Goal: Obtain resource: Download file/media

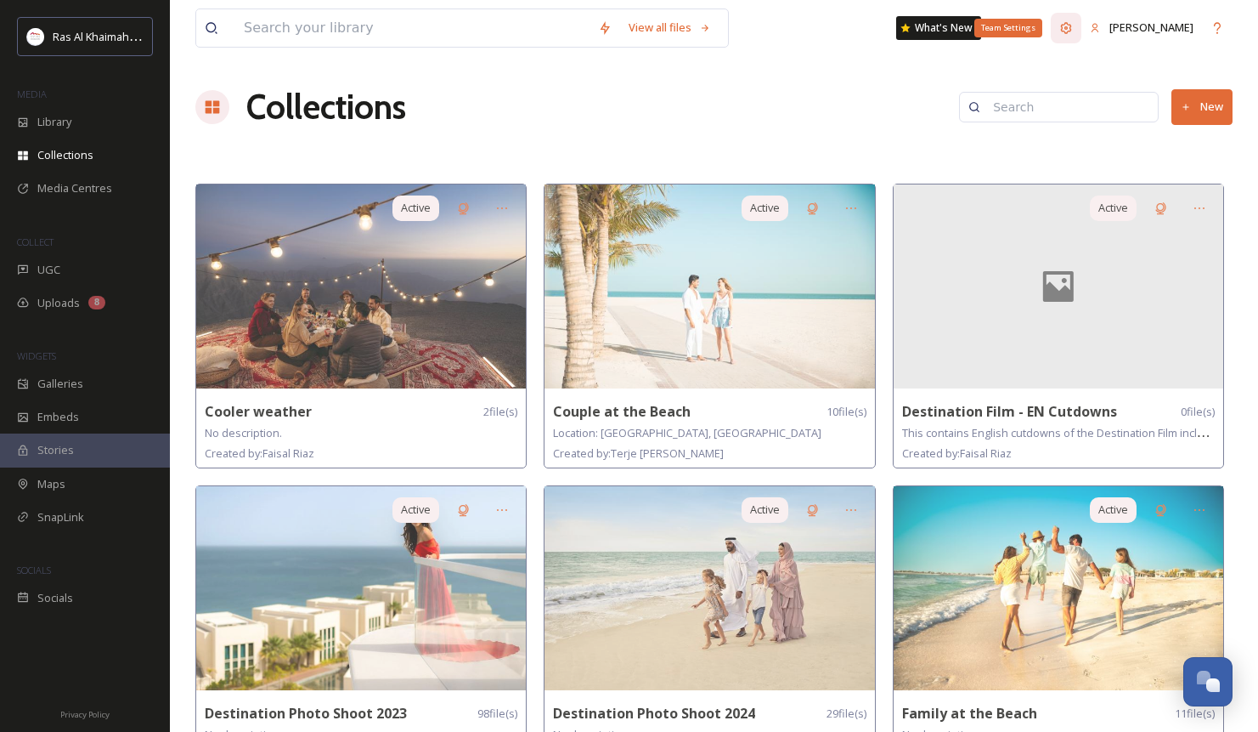
click at [1072, 29] on icon at bounding box center [1066, 27] width 11 height 11
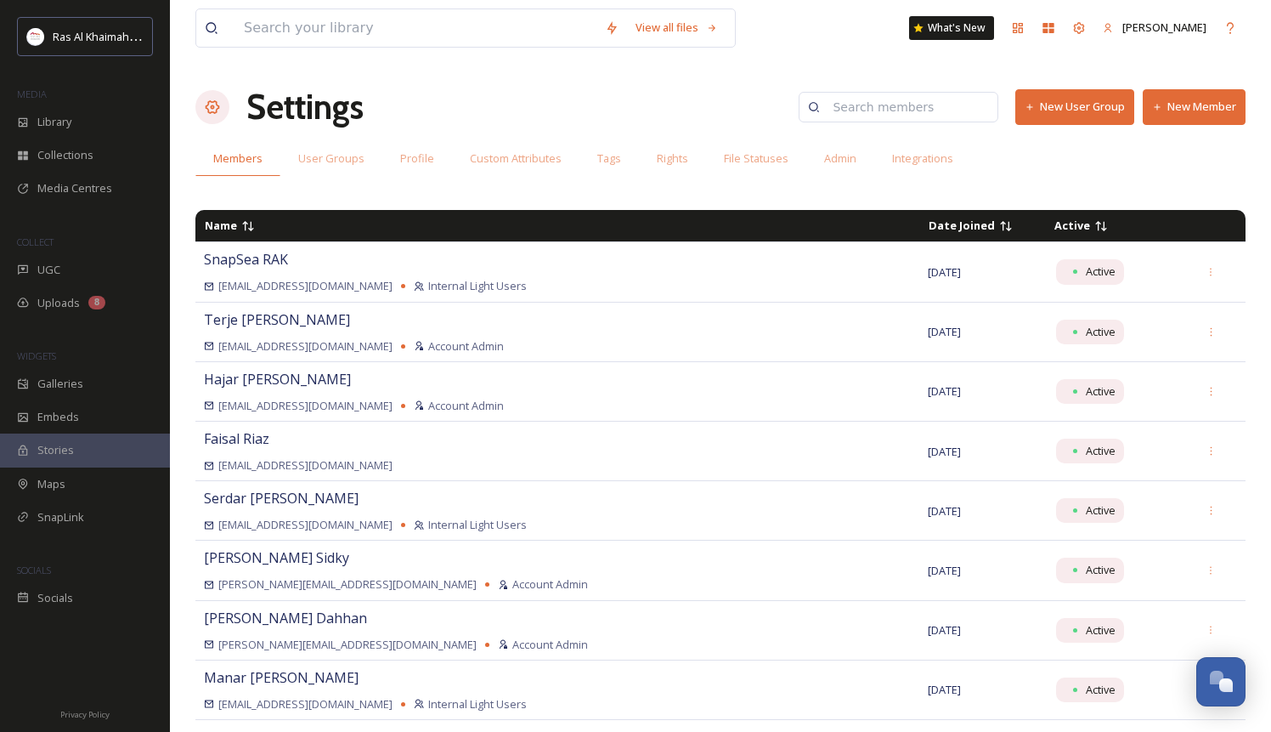
click at [954, 101] on input at bounding box center [906, 107] width 165 height 34
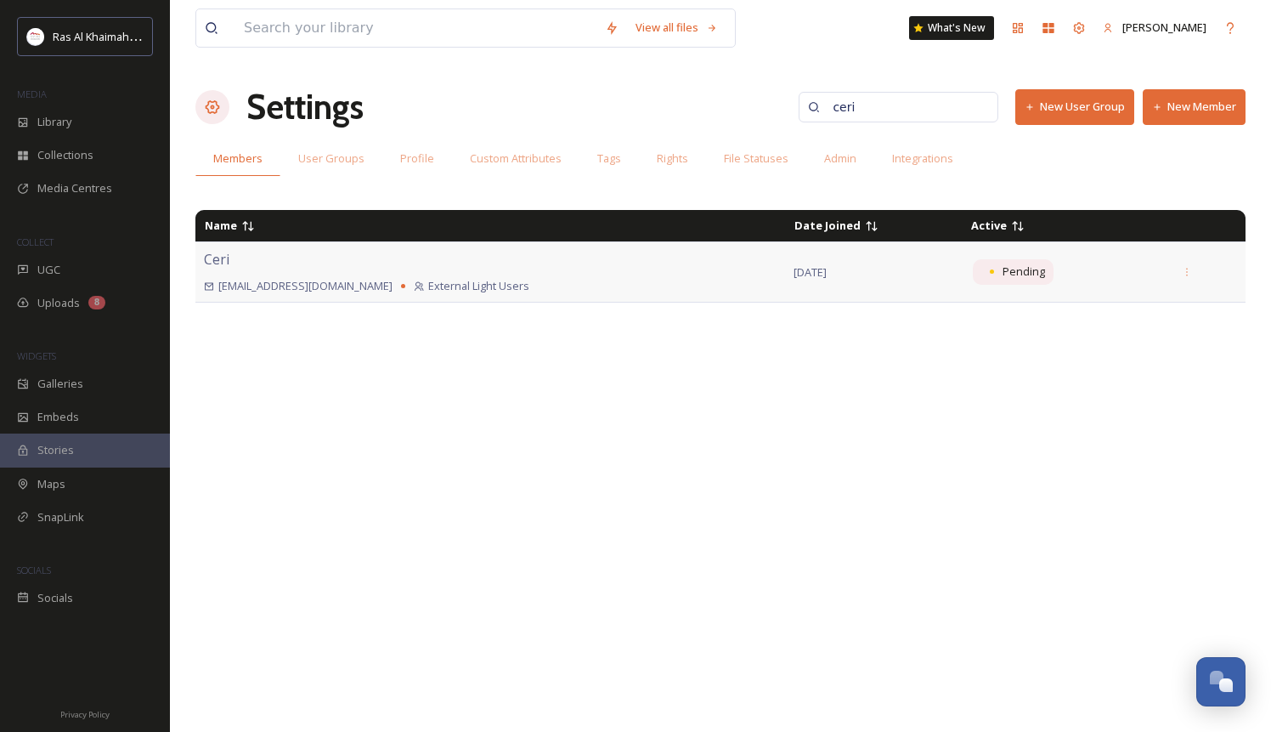
type input "ceri"
click at [962, 282] on td "Pending" at bounding box center [1063, 271] width 202 height 59
click at [684, 251] on div "[PERSON_NAME] [PERSON_NAME][EMAIL_ADDRESS][DOMAIN_NAME] External Light Users" at bounding box center [490, 271] width 573 height 45
click at [1003, 279] on span "Pending" at bounding box center [1024, 271] width 42 height 16
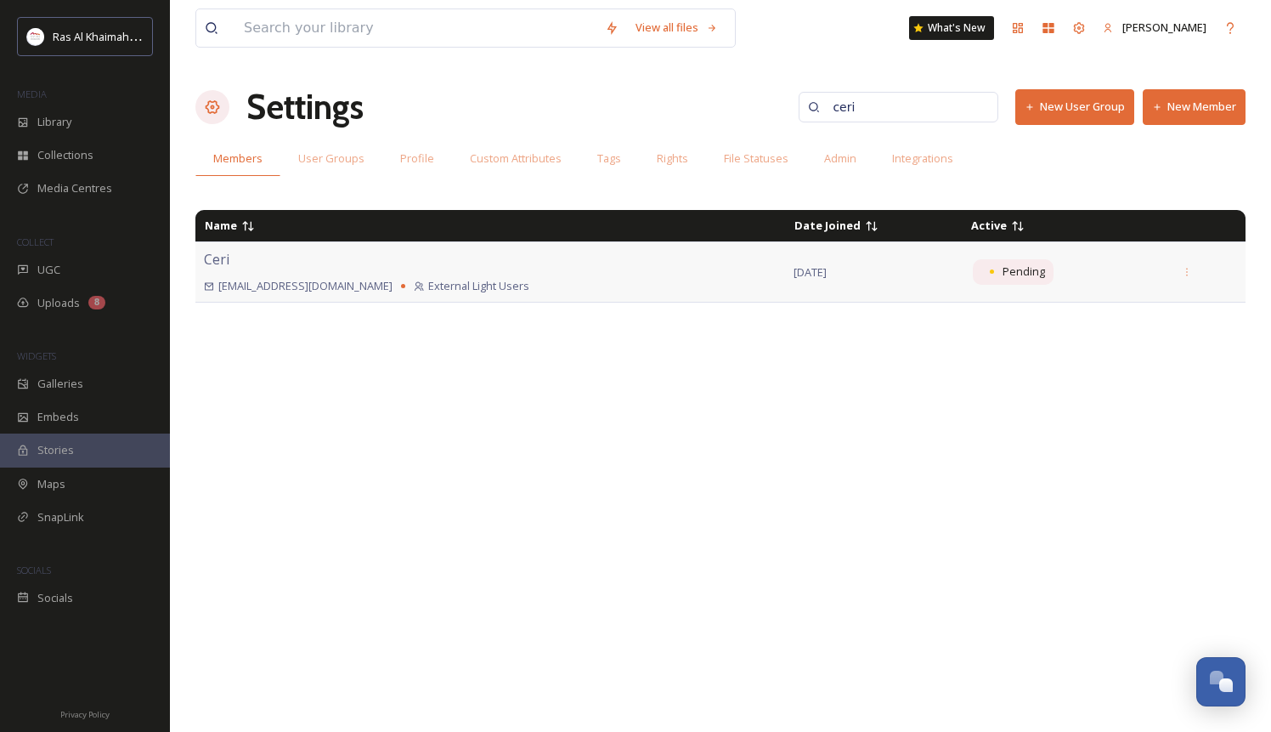
click at [436, 262] on div "[PERSON_NAME] [PERSON_NAME][EMAIL_ADDRESS][DOMAIN_NAME] External Light Users" at bounding box center [490, 271] width 573 height 45
click at [1003, 279] on span "Pending" at bounding box center [1024, 271] width 42 height 16
click at [265, 286] on span "[EMAIL_ADDRESS][DOMAIN_NAME]" at bounding box center [305, 286] width 174 height 16
click at [243, 258] on div "[PERSON_NAME] [PERSON_NAME][EMAIL_ADDRESS][DOMAIN_NAME] External Light Users" at bounding box center [490, 271] width 573 height 45
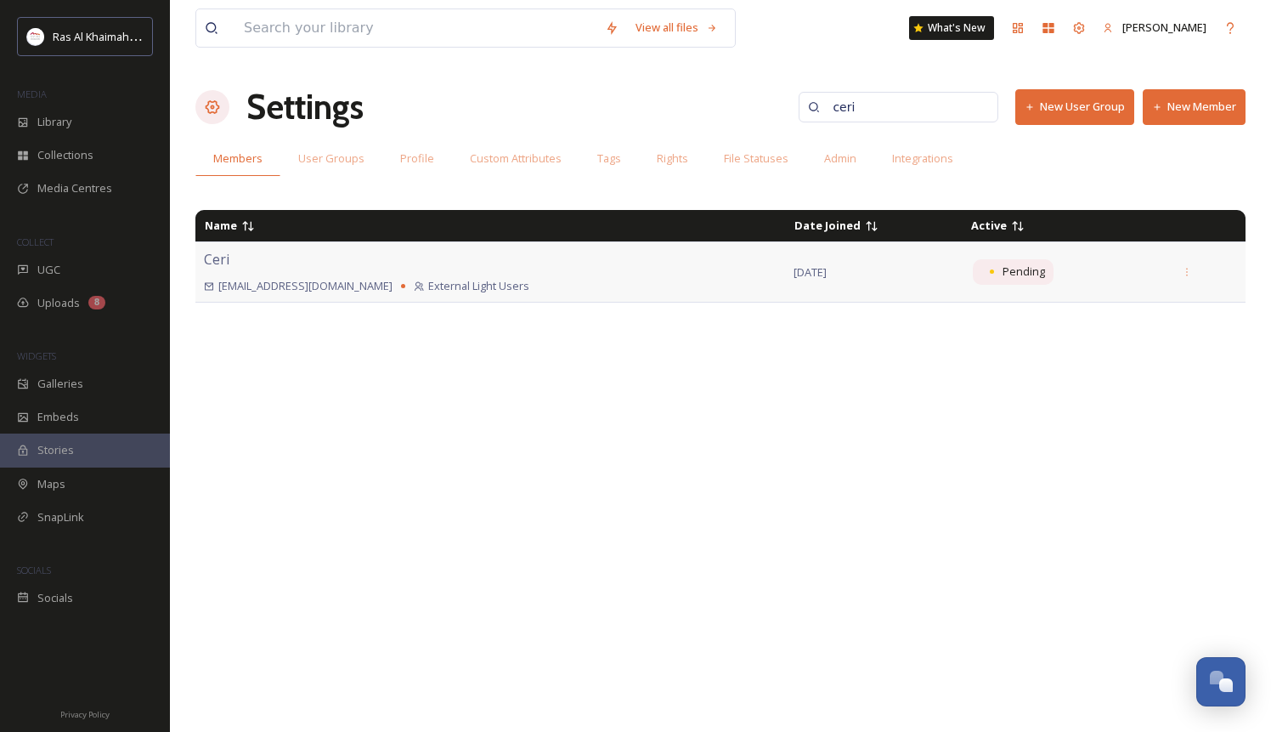
click at [243, 258] on div "[PERSON_NAME] [PERSON_NAME][EMAIL_ADDRESS][DOMAIN_NAME] External Light Users" at bounding box center [490, 271] width 573 height 45
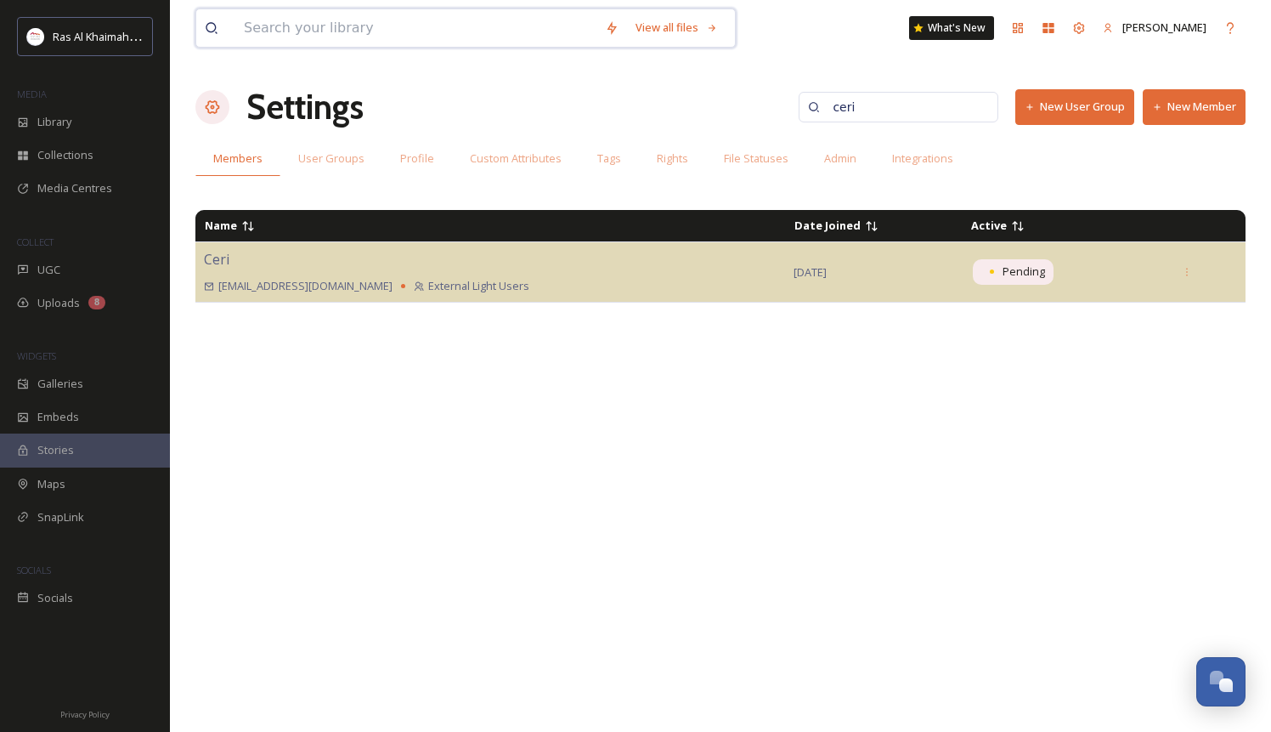
click at [427, 18] on input at bounding box center [415, 27] width 361 height 37
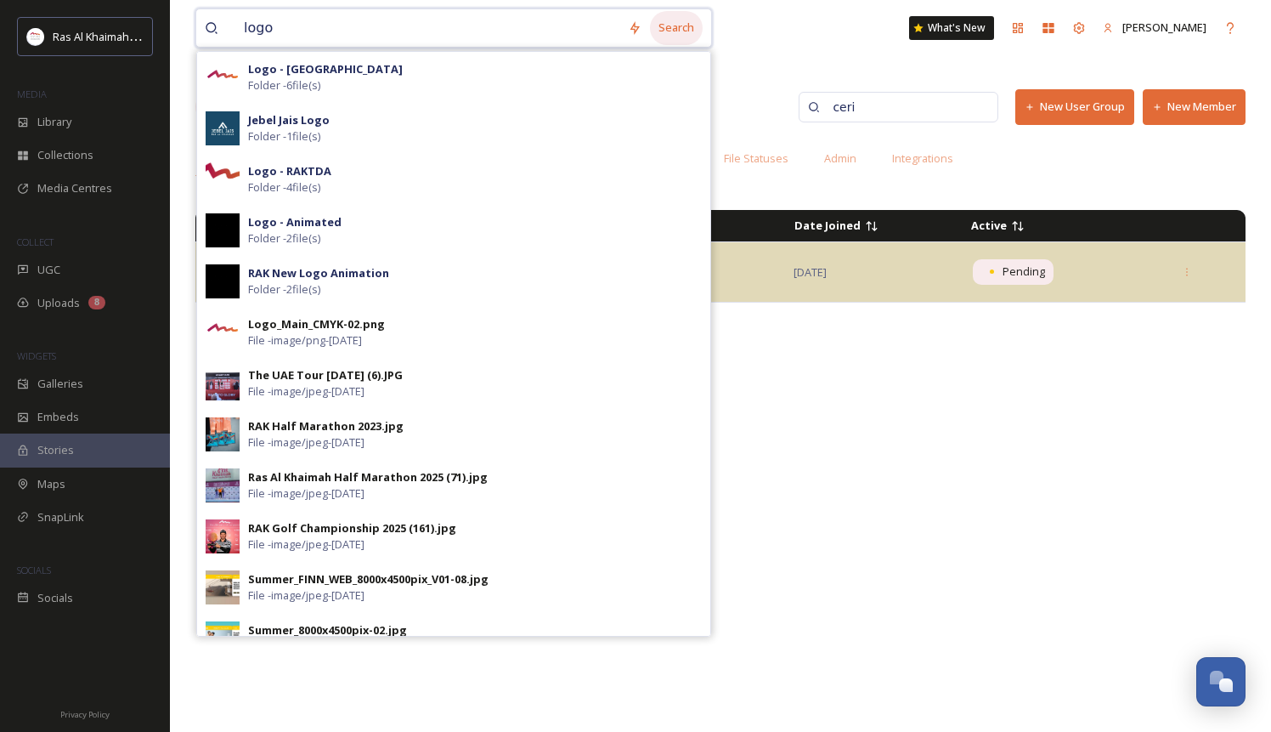
type input "logo"
click at [691, 30] on div "Search" at bounding box center [676, 27] width 53 height 33
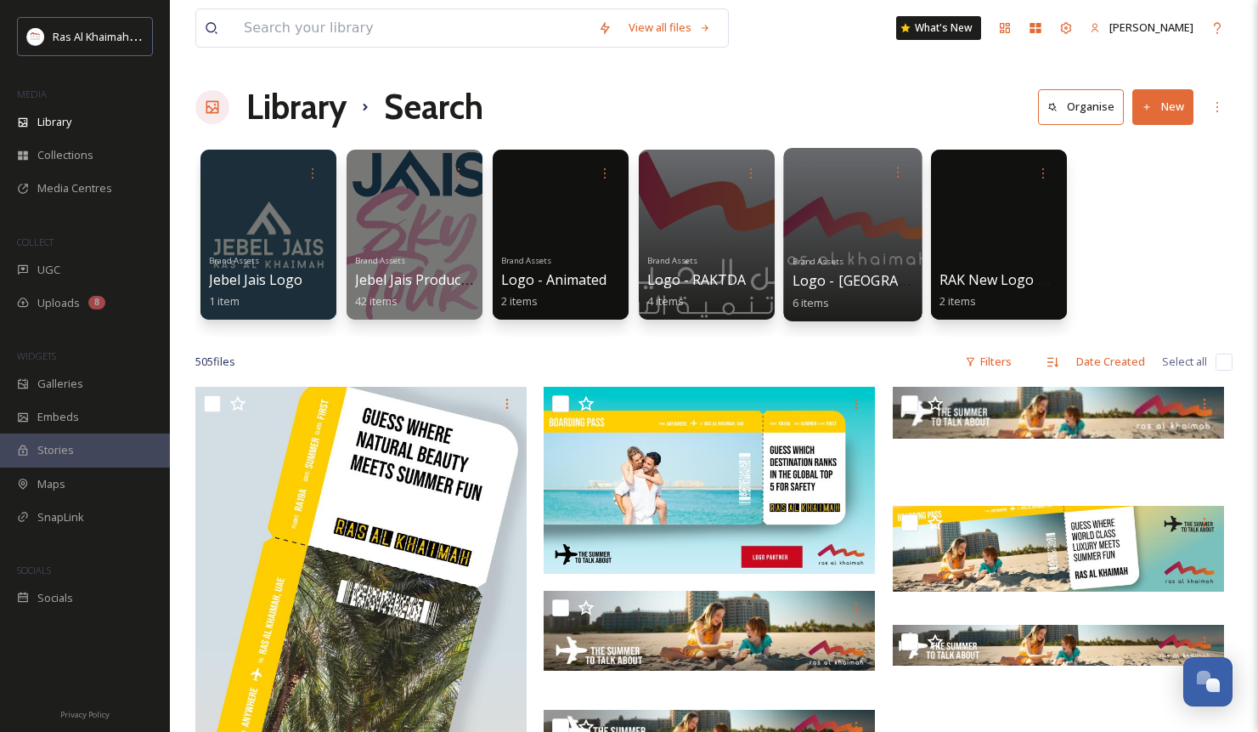
click at [805, 228] on div at bounding box center [852, 234] width 138 height 173
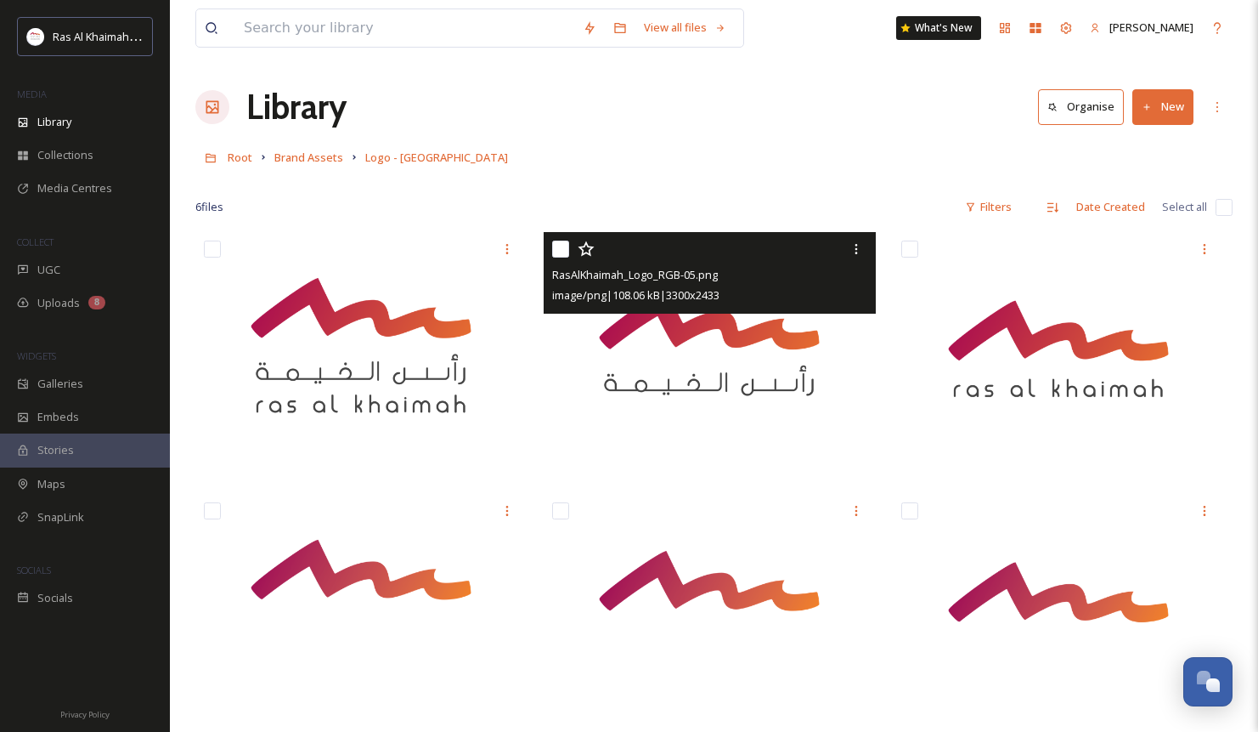
scroll to position [111, 0]
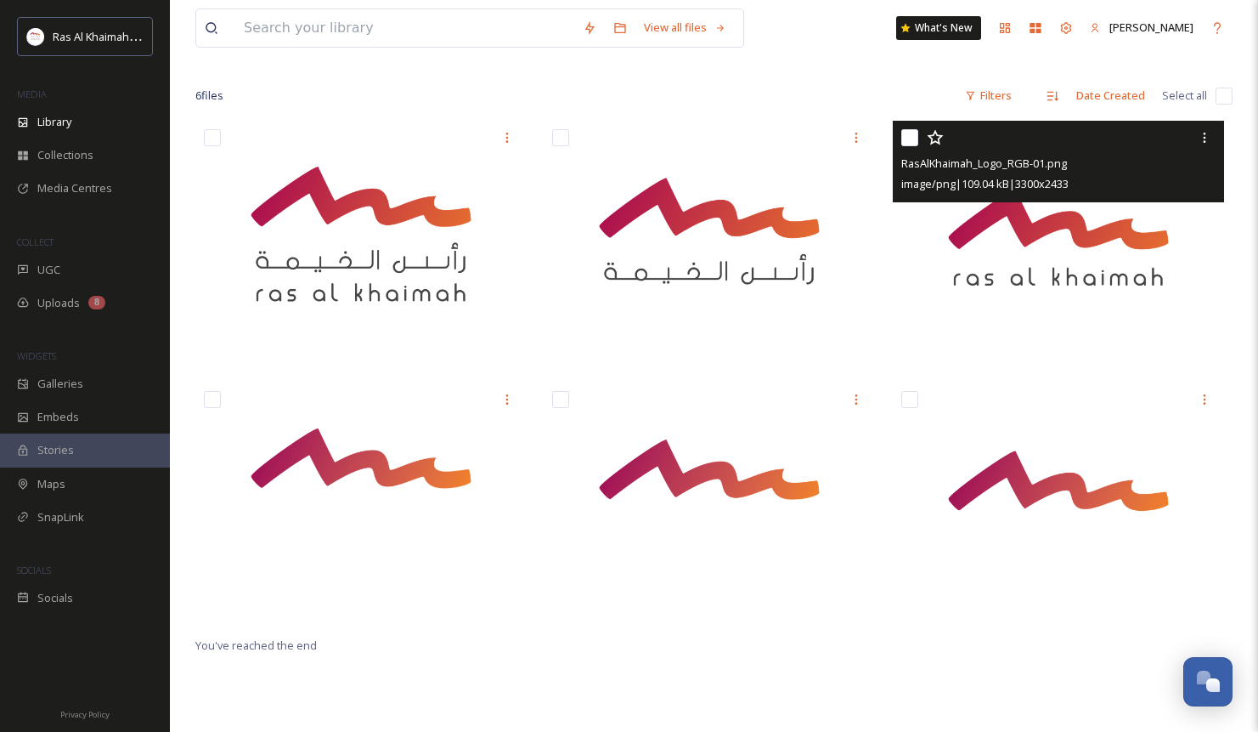
click at [1033, 285] on img at bounding box center [1058, 243] width 331 height 244
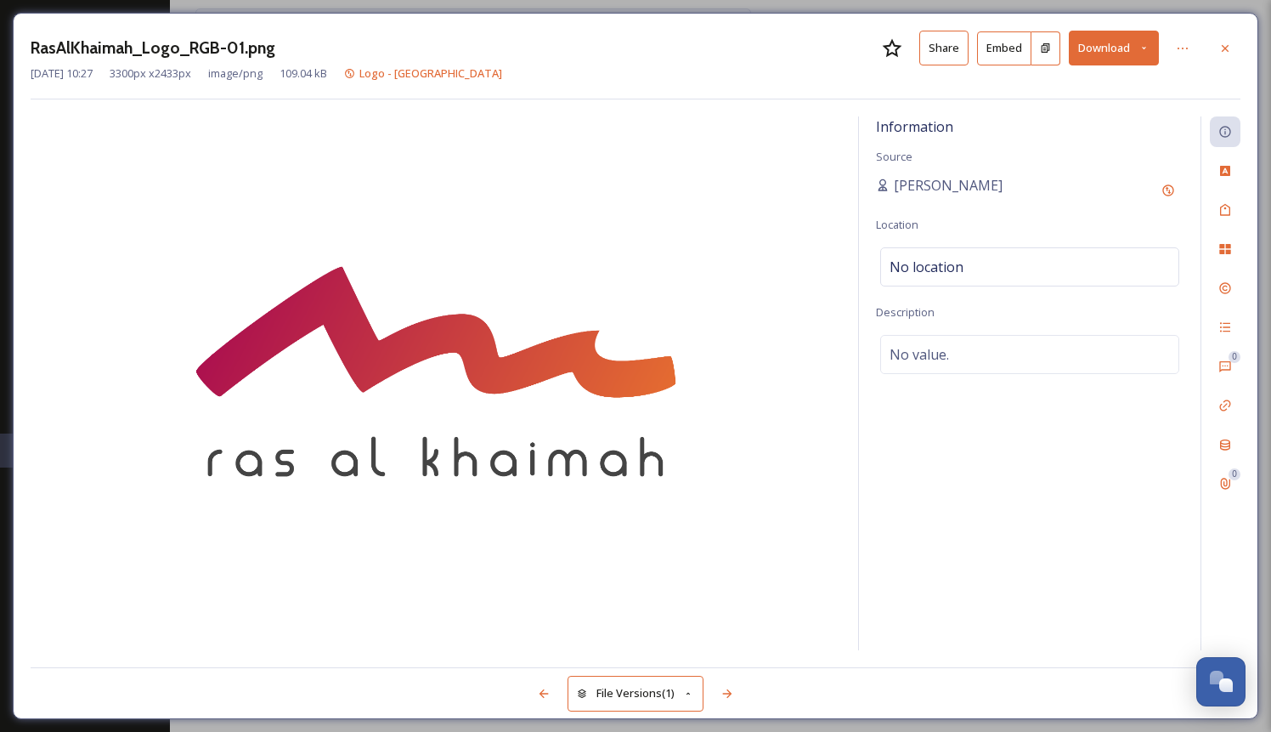
click at [953, 46] on button "Share" at bounding box center [943, 48] width 49 height 35
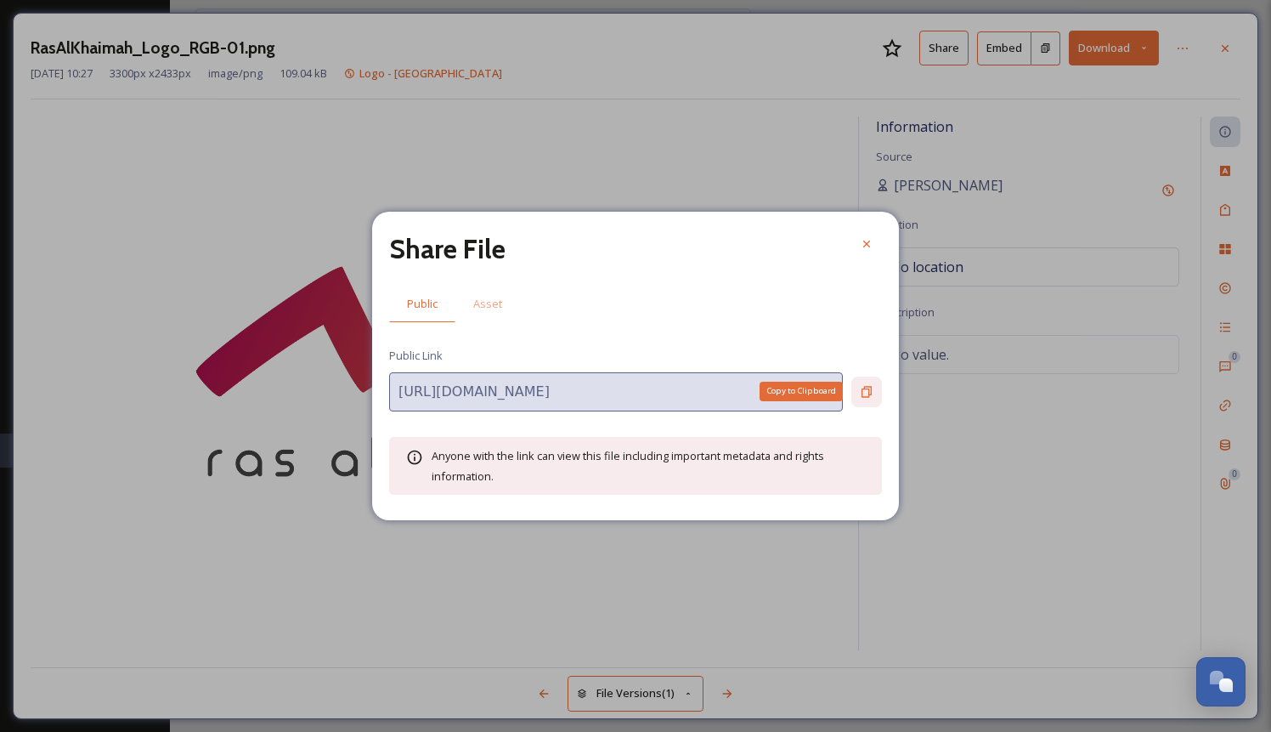
click at [866, 393] on icon at bounding box center [867, 392] width 14 height 14
click at [859, 236] on div at bounding box center [866, 244] width 31 height 31
